Goal: Task Accomplishment & Management: Use online tool/utility

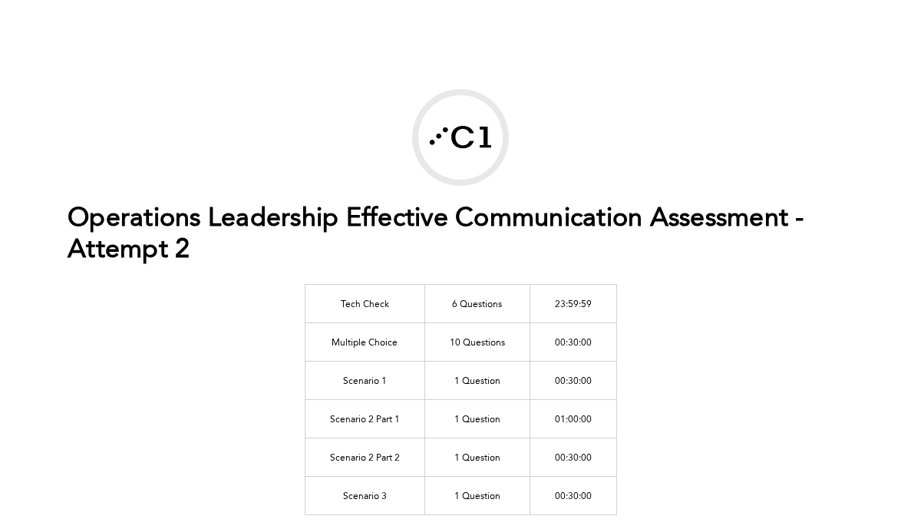
scroll to position [531, 0]
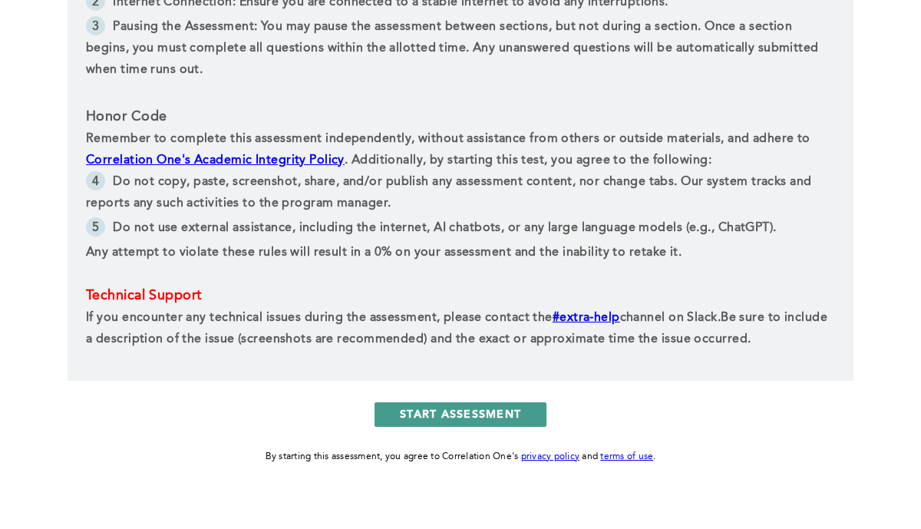
click at [516, 416] on button "START ASSESSMENT" at bounding box center [460, 414] width 172 height 25
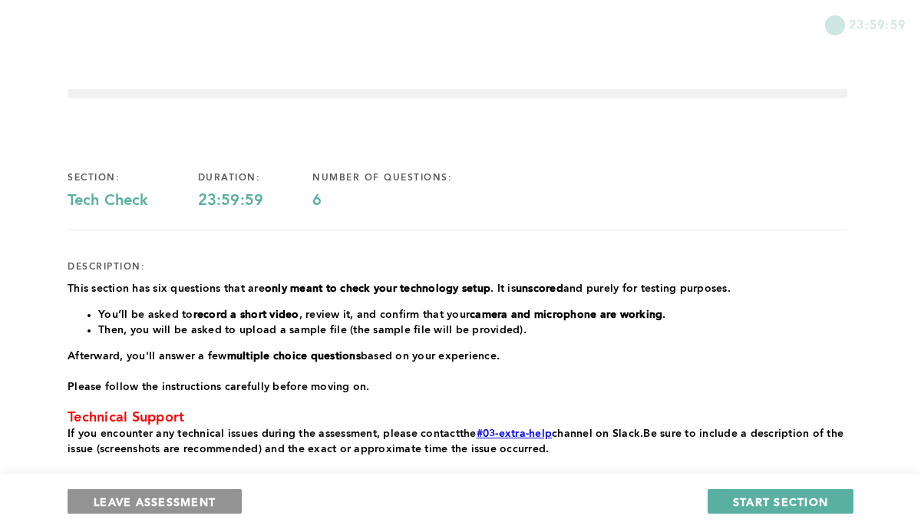
click at [193, 496] on span "LEAVE ASSESSMENT" at bounding box center [155, 501] width 122 height 15
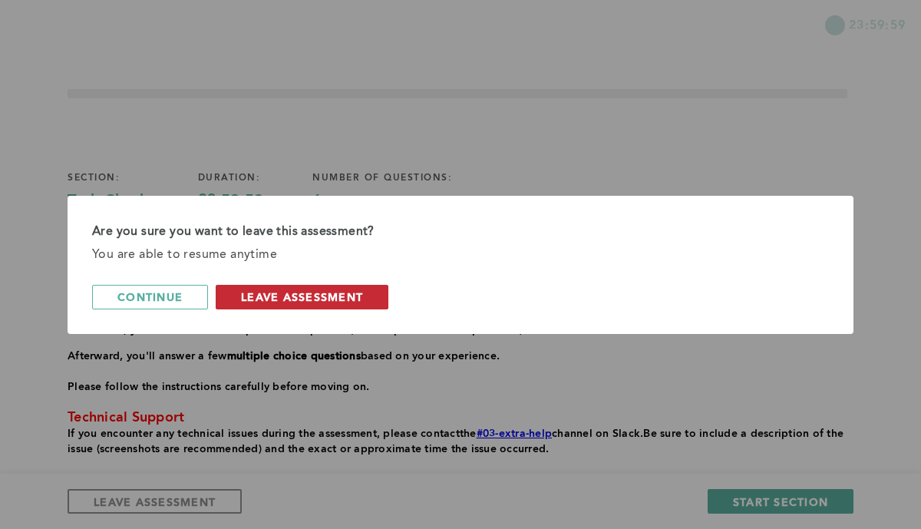
click at [268, 299] on span "leave assessment" at bounding box center [302, 296] width 122 height 15
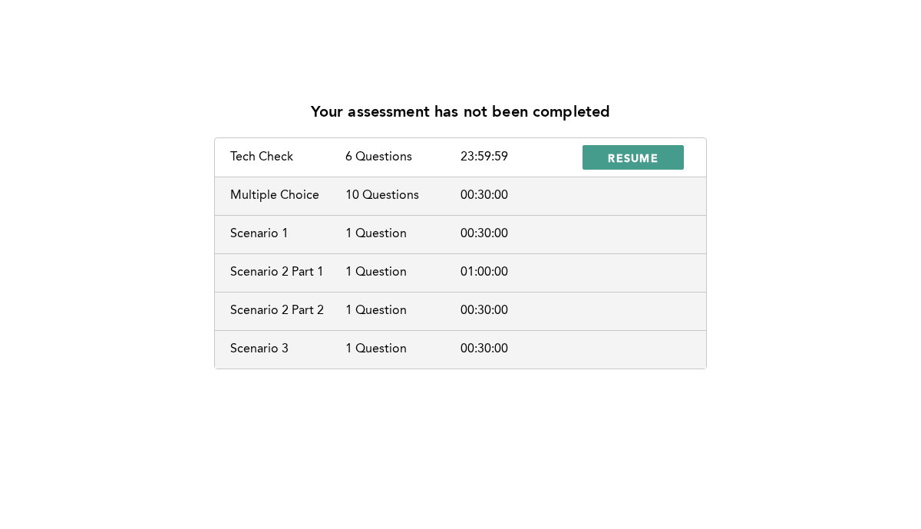
click at [641, 153] on span "RESUME" at bounding box center [633, 157] width 51 height 15
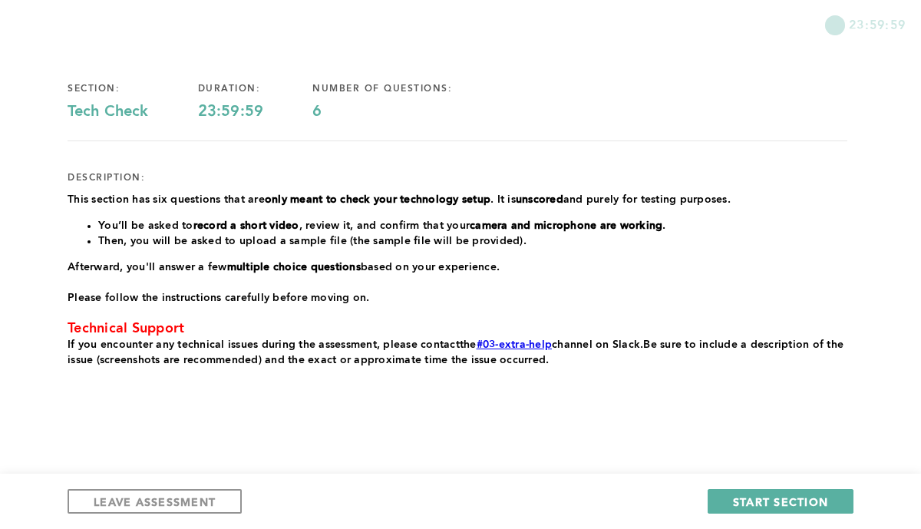
scroll to position [94, 0]
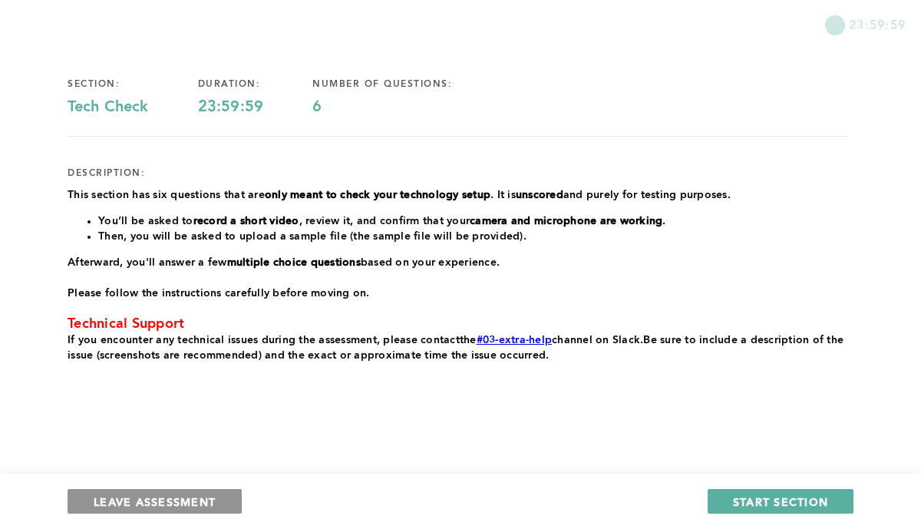
click at [128, 504] on span "LEAVE ASSESSMENT" at bounding box center [155, 501] width 122 height 15
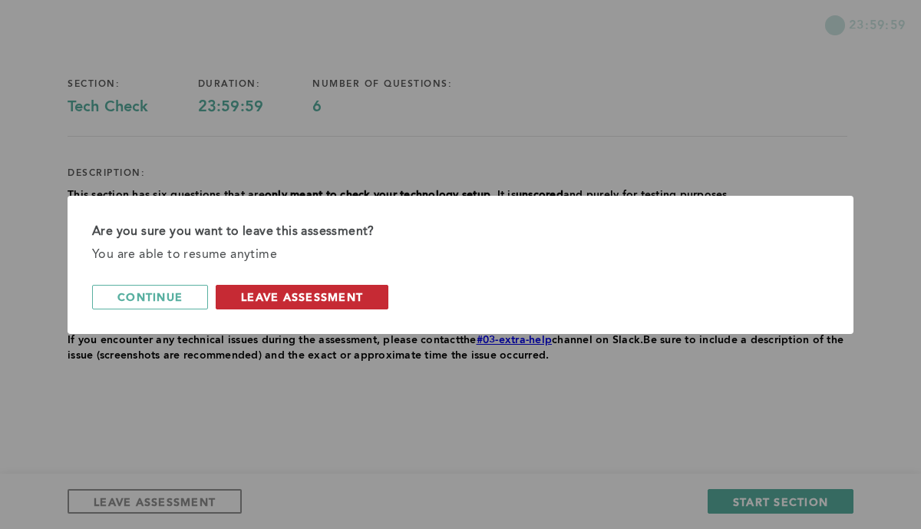
click at [313, 288] on button "leave assessment" at bounding box center [302, 297] width 173 height 25
